Goal: Transaction & Acquisition: Register for event/course

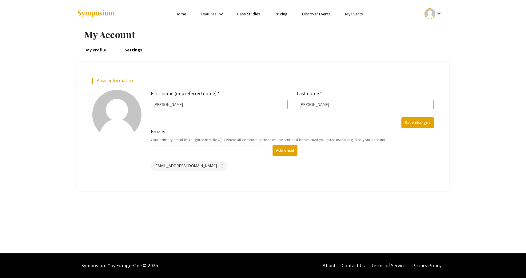
click at [436, 6] on ul "keyboard_arrow_down" at bounding box center [387, 14] width 123 height 28
click at [436, 13] on mat-icon "keyboard_arrow_down" at bounding box center [438, 13] width 7 height 7
click at [430, 32] on button "My Account" at bounding box center [437, 30] width 38 height 15
click at [131, 53] on link "Settings" at bounding box center [133, 49] width 20 height 15
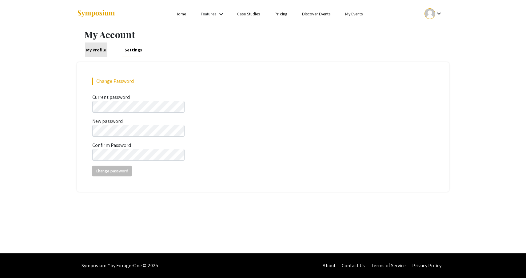
click at [97, 50] on link "My Profile" at bounding box center [96, 49] width 23 height 15
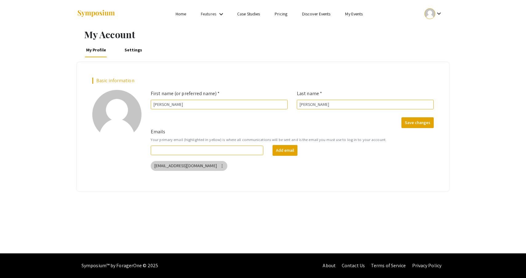
click at [219, 165] on mat-icon "more_vert" at bounding box center [222, 166] width 6 height 6
click at [213, 194] on button "Delete" at bounding box center [221, 193] width 34 height 15
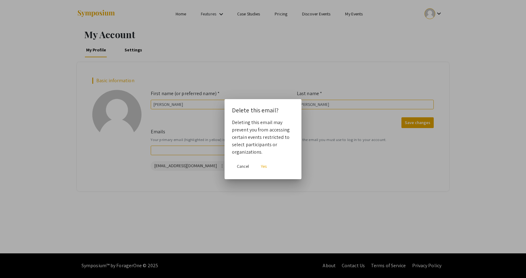
click at [262, 163] on span "Yes" at bounding box center [264, 166] width 6 height 6
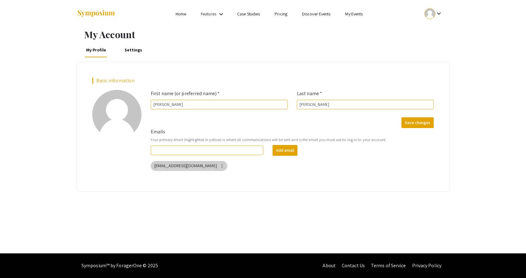
click at [219, 165] on mat-icon "more_vert" at bounding box center [222, 166] width 6 height 6
click at [218, 191] on button "Delete" at bounding box center [221, 193] width 34 height 15
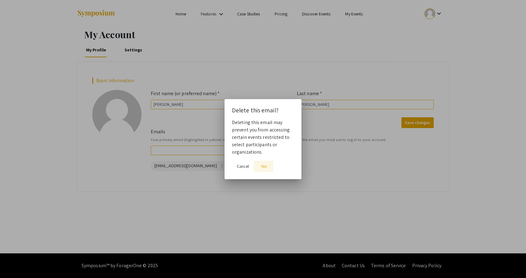
click at [264, 166] on span "Yes" at bounding box center [264, 166] width 6 height 6
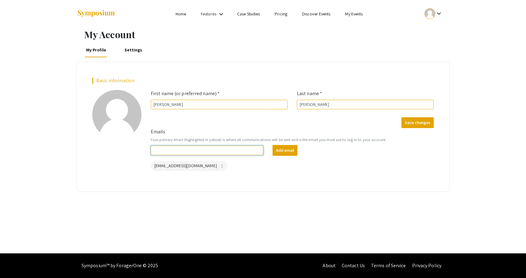
click at [238, 151] on input "Emails" at bounding box center [207, 151] width 113 height 10
click at [137, 49] on link "Settings" at bounding box center [133, 49] width 20 height 15
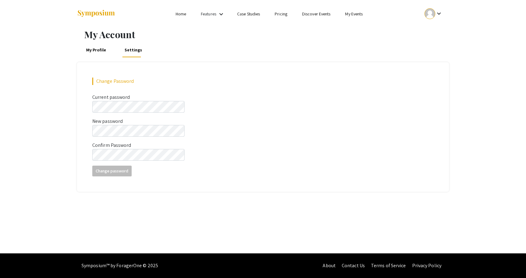
click at [101, 50] on link "My Profile" at bounding box center [96, 49] width 23 height 15
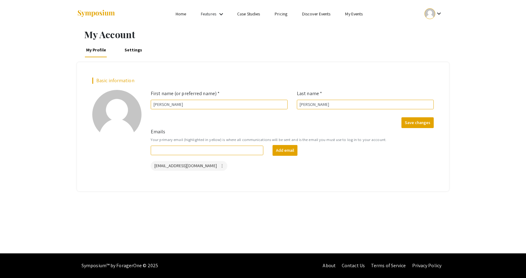
click at [186, 11] on li "Home" at bounding box center [180, 13] width 25 height 7
click at [360, 13] on link "My Events" at bounding box center [354, 14] width 18 height 6
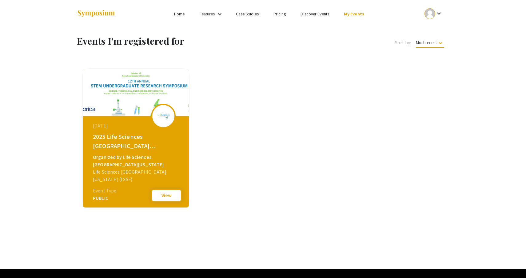
click at [166, 198] on button "View" at bounding box center [166, 195] width 31 height 13
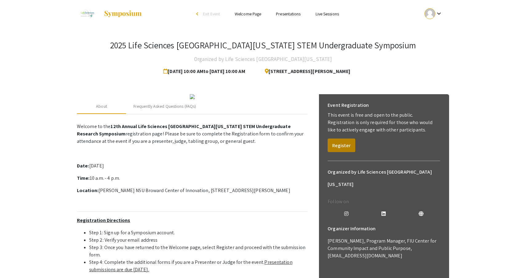
click at [338, 139] on button "Register" at bounding box center [342, 145] width 28 height 14
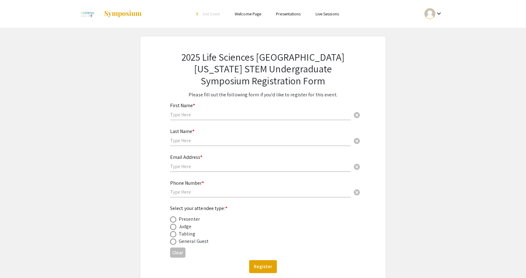
click at [436, 14] on mat-icon "keyboard_arrow_down" at bounding box center [438, 13] width 7 height 7
click at [434, 28] on button "My Account" at bounding box center [437, 30] width 38 height 15
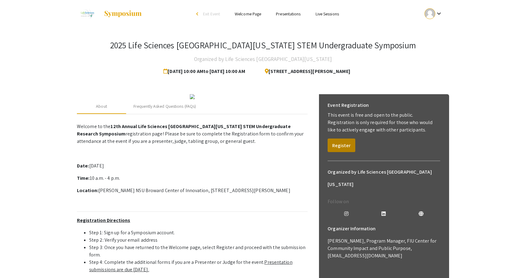
click at [339, 144] on button "Register" at bounding box center [342, 145] width 28 height 14
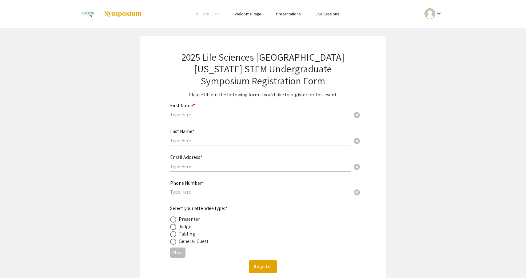
click at [225, 110] on div "First Name * cancel" at bounding box center [260, 108] width 181 height 23
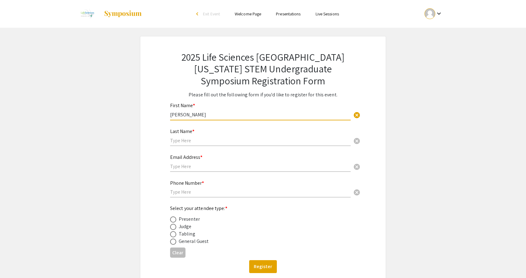
type input "[PERSON_NAME]"
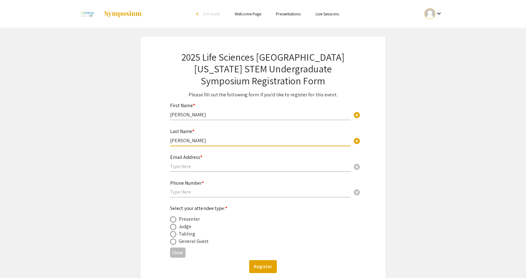
type input "[PERSON_NAME]"
click at [237, 162] on div "Email Address * cancel" at bounding box center [260, 159] width 181 height 23
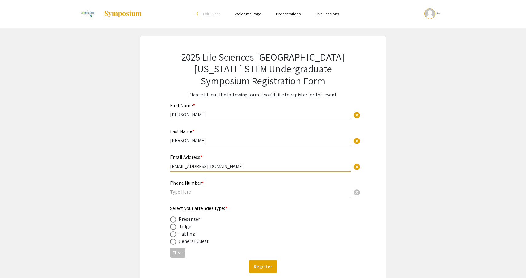
type input "[EMAIL_ADDRESS][DOMAIN_NAME]"
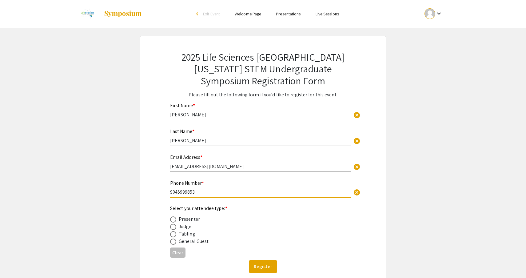
type input "9045999853"
click at [175, 218] on span at bounding box center [173, 219] width 6 height 6
click at [175, 218] on input "radio" at bounding box center [173, 219] width 6 height 6
radio input "true"
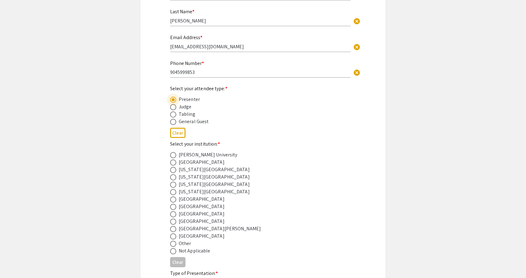
scroll to position [126, 0]
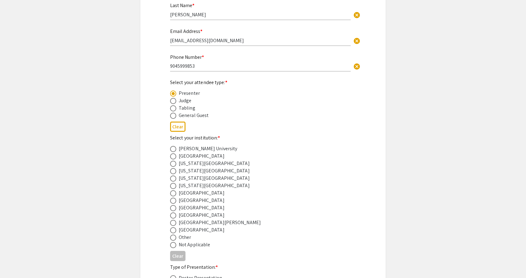
click at [188, 206] on div "[GEOGRAPHIC_DATA]" at bounding box center [202, 207] width 46 height 7
click at [174, 211] on mat-radio-button at bounding box center [174, 214] width 9 height 7
click at [173, 209] on span at bounding box center [173, 208] width 6 height 6
click at [173, 209] on input "radio" at bounding box center [173, 208] width 6 height 6
radio input "true"
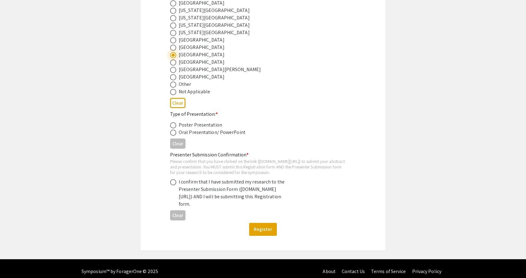
scroll to position [282, 0]
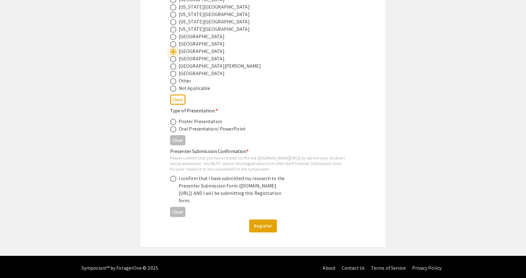
click at [170, 121] on div "2025 Life Sciences [GEOGRAPHIC_DATA][US_STATE] STEM Undergraduate Symposium Reg…" at bounding box center [262, 0] width 215 height 493
click at [172, 121] on span at bounding box center [173, 122] width 6 height 6
click at [172, 121] on input "radio" at bounding box center [173, 122] width 6 height 6
radio input "true"
click at [174, 182] on span at bounding box center [173, 179] width 6 height 6
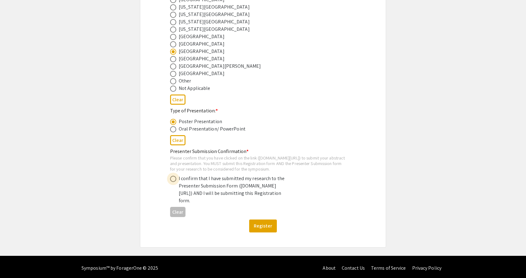
click at [174, 182] on input "radio" at bounding box center [173, 179] width 6 height 6
radio input "true"
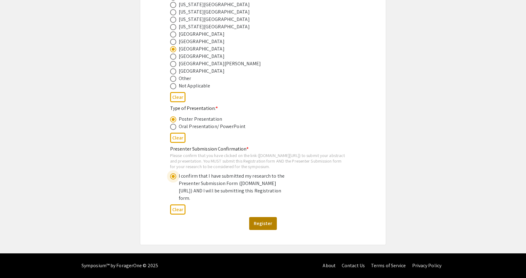
scroll to position [296, 0]
click at [265, 222] on button "Register" at bounding box center [263, 223] width 28 height 13
